Goal: Task Accomplishment & Management: Use online tool/utility

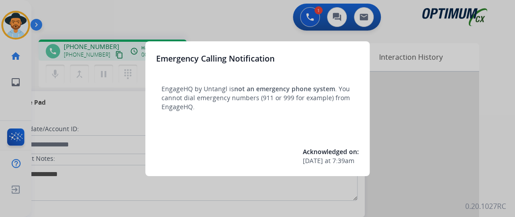
click at [130, 76] on div at bounding box center [257, 108] width 515 height 217
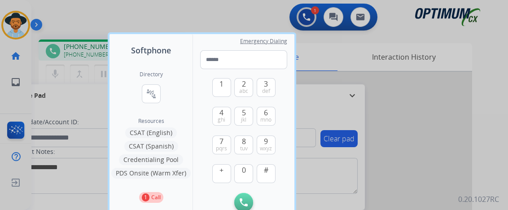
click at [64, 105] on div at bounding box center [254, 105] width 508 height 210
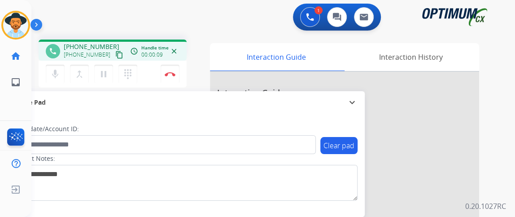
click at [115, 56] on mat-icon "content_copy" at bounding box center [119, 55] width 8 height 8
click at [59, 72] on mat-icon "mic" at bounding box center [55, 74] width 11 height 11
click at [175, 74] on button "Disconnect" at bounding box center [170, 74] width 19 height 19
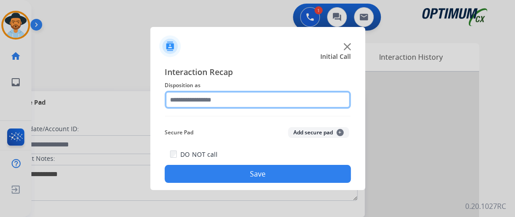
click at [304, 103] on input "text" at bounding box center [258, 100] width 186 height 18
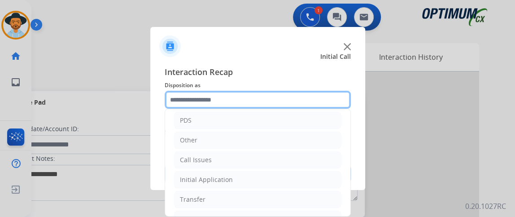
scroll to position [59, 0]
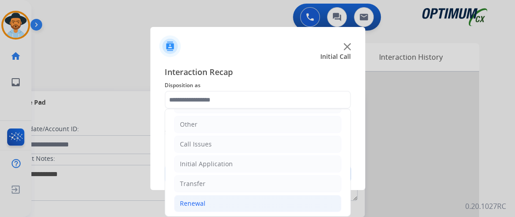
click at [309, 202] on li "Renewal" at bounding box center [257, 203] width 167 height 17
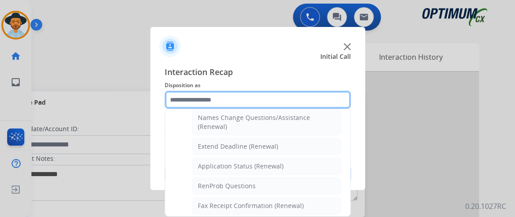
scroll to position [168, 0]
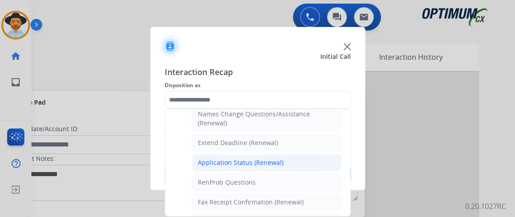
click at [310, 163] on li "Application Status (Renewal)" at bounding box center [266, 162] width 149 height 17
type input "**********"
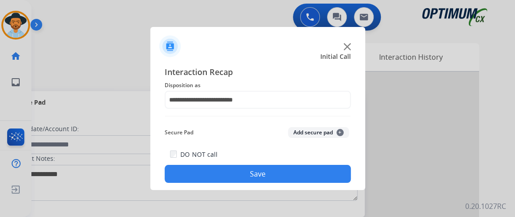
click at [300, 179] on button "Save" at bounding box center [258, 174] width 186 height 18
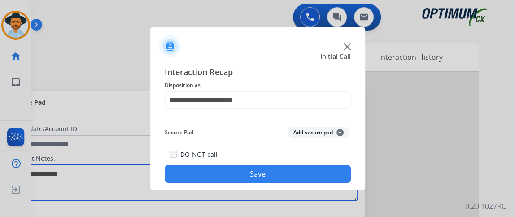
click at [300, 179] on textarea at bounding box center [184, 183] width 346 height 36
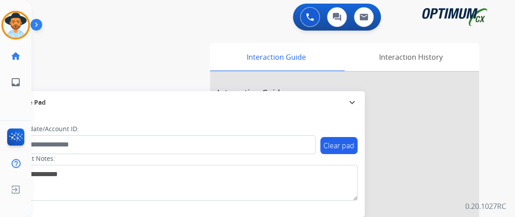
click at [0, 116] on div "Gilce AfterCallWork Edit Avatar Agent: [PERSON_NAME] Profile: NH_Bilingual home…" at bounding box center [15, 108] width 31 height 217
